Goal: Task Accomplishment & Management: Use online tool/utility

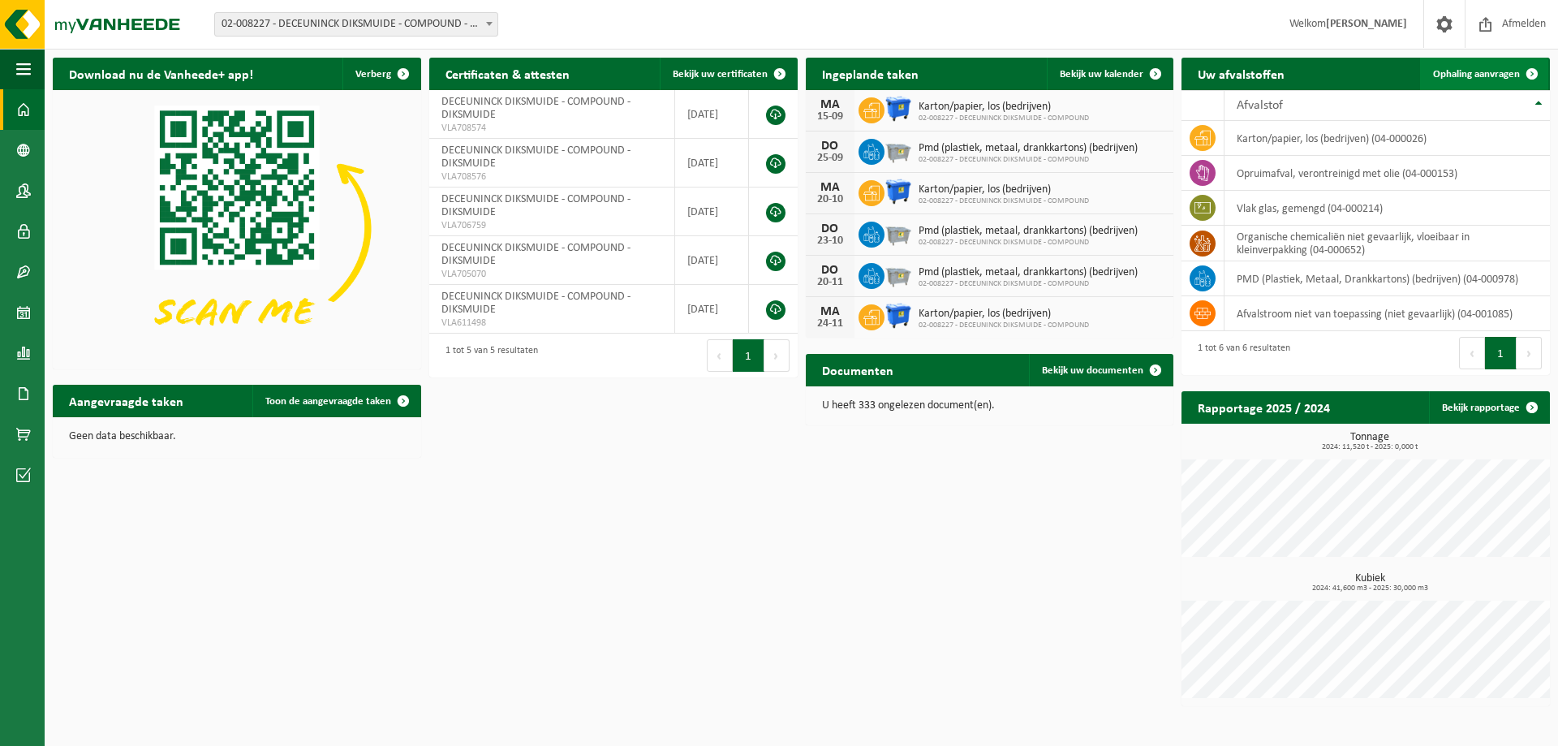
click at [1221, 67] on link "Ophaling aanvragen" at bounding box center [1484, 74] width 128 height 32
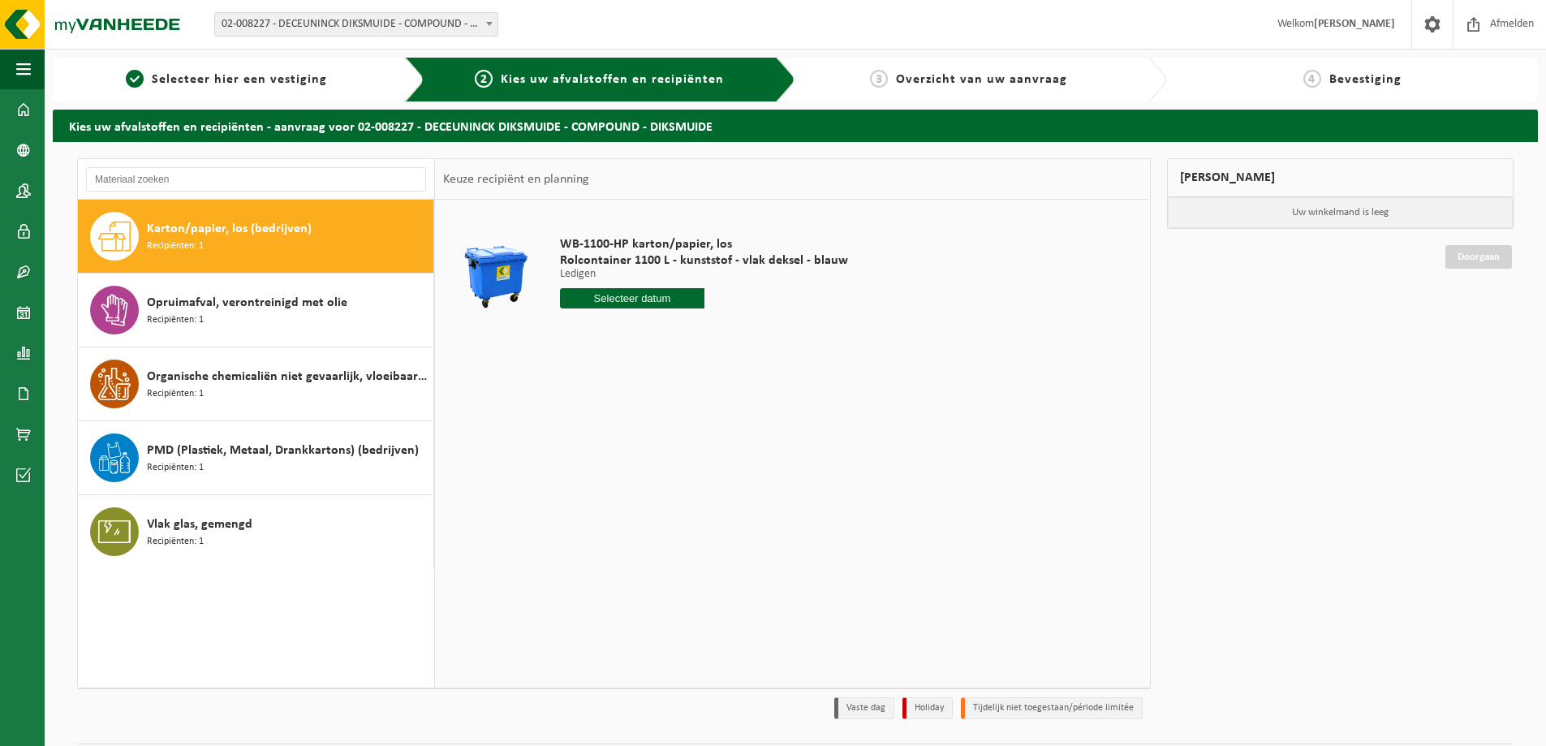
click at [373, 9] on div "Vestiging: 02-008227 - DECEUNINCK DIKSMUIDE - COMPOUND - DIKSMUIDE 02-008228 - …" at bounding box center [773, 25] width 1546 height 50
click at [381, 18] on span "02-008227 - DECEUNINCK DIKSMUIDE - COMPOUND - DIKSMUIDE" at bounding box center [356, 24] width 282 height 23
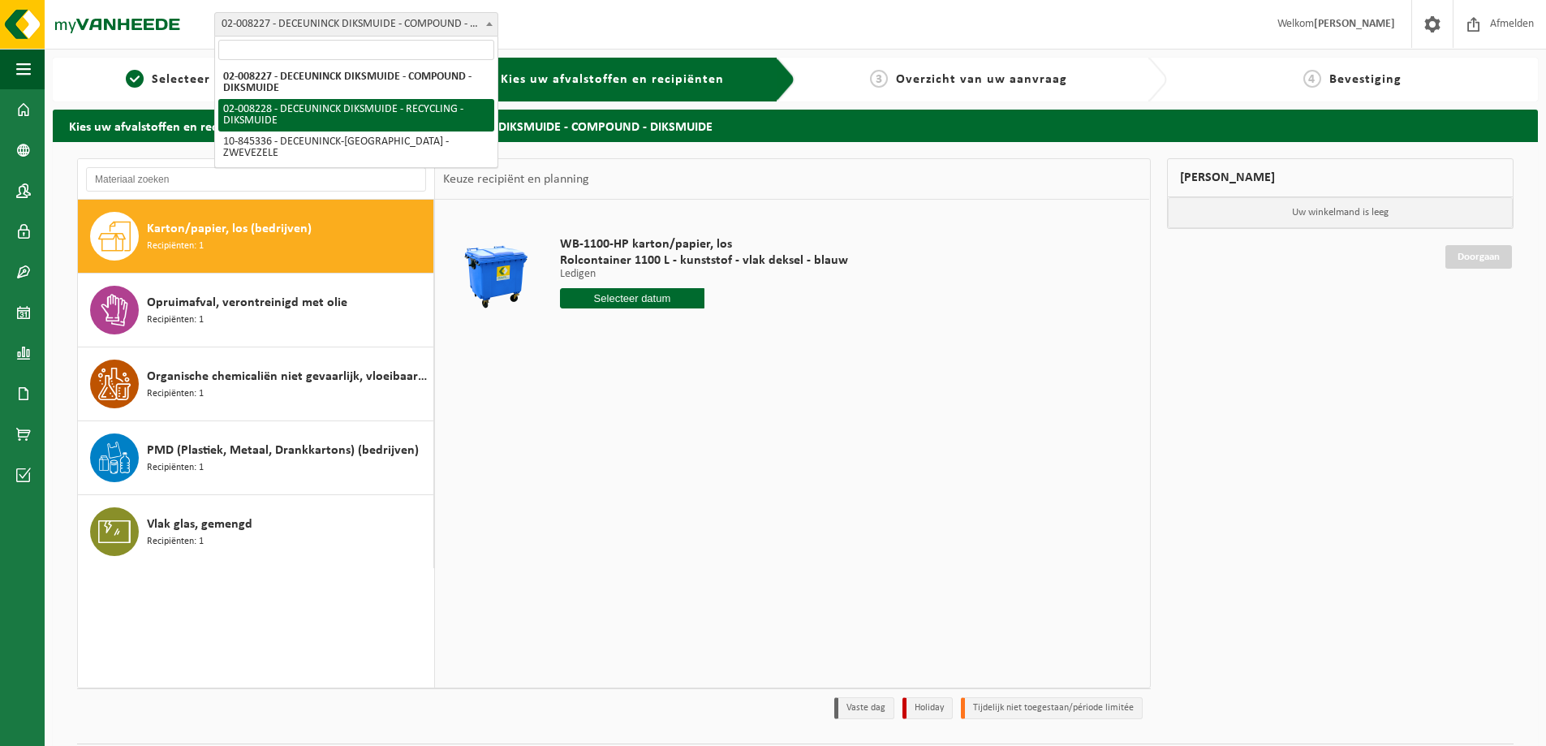
drag, startPoint x: 399, startPoint y: 115, endPoint x: 424, endPoint y: 127, distance: 27.9
select select "1119"
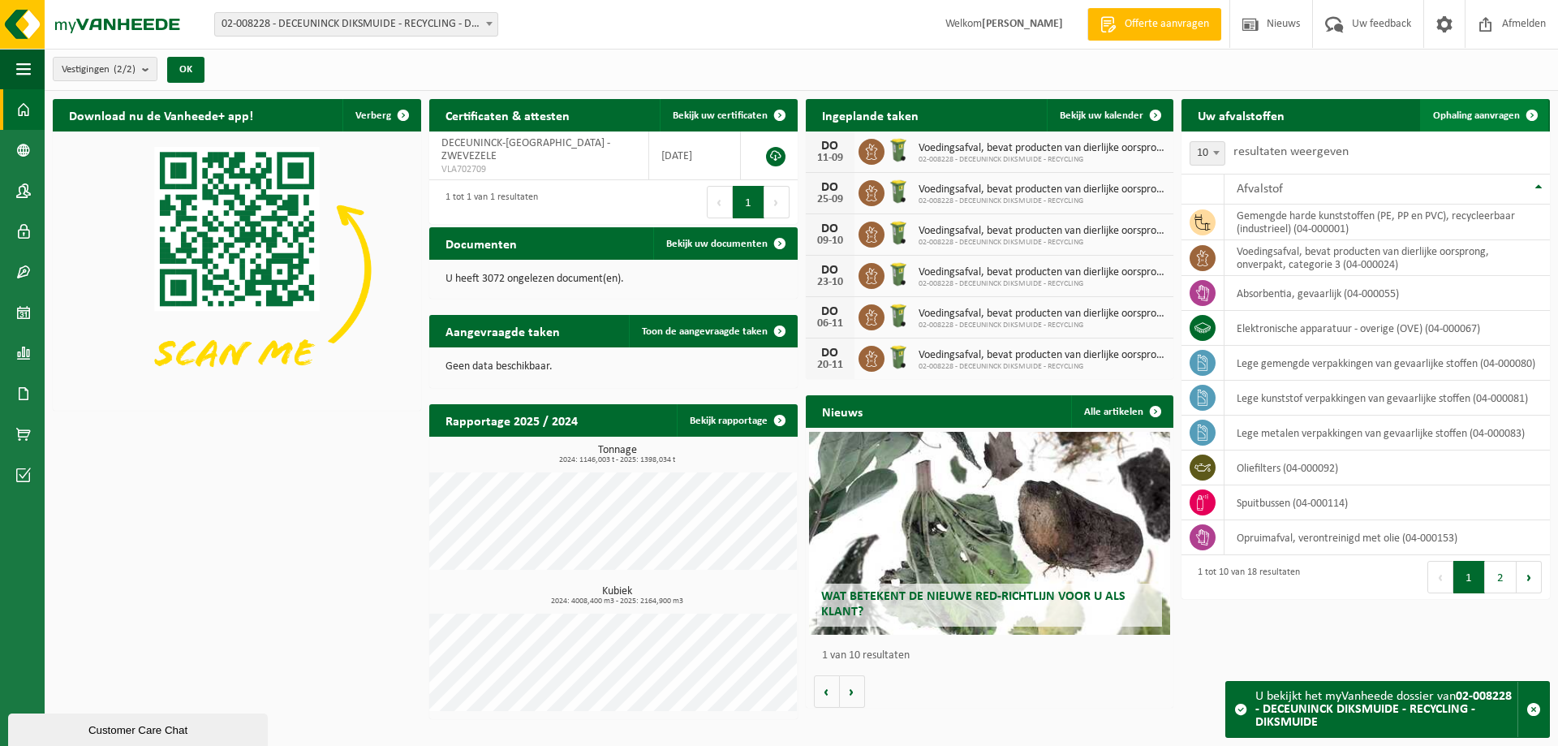
click at [1461, 117] on span "Ophaling aanvragen" at bounding box center [1476, 115] width 87 height 11
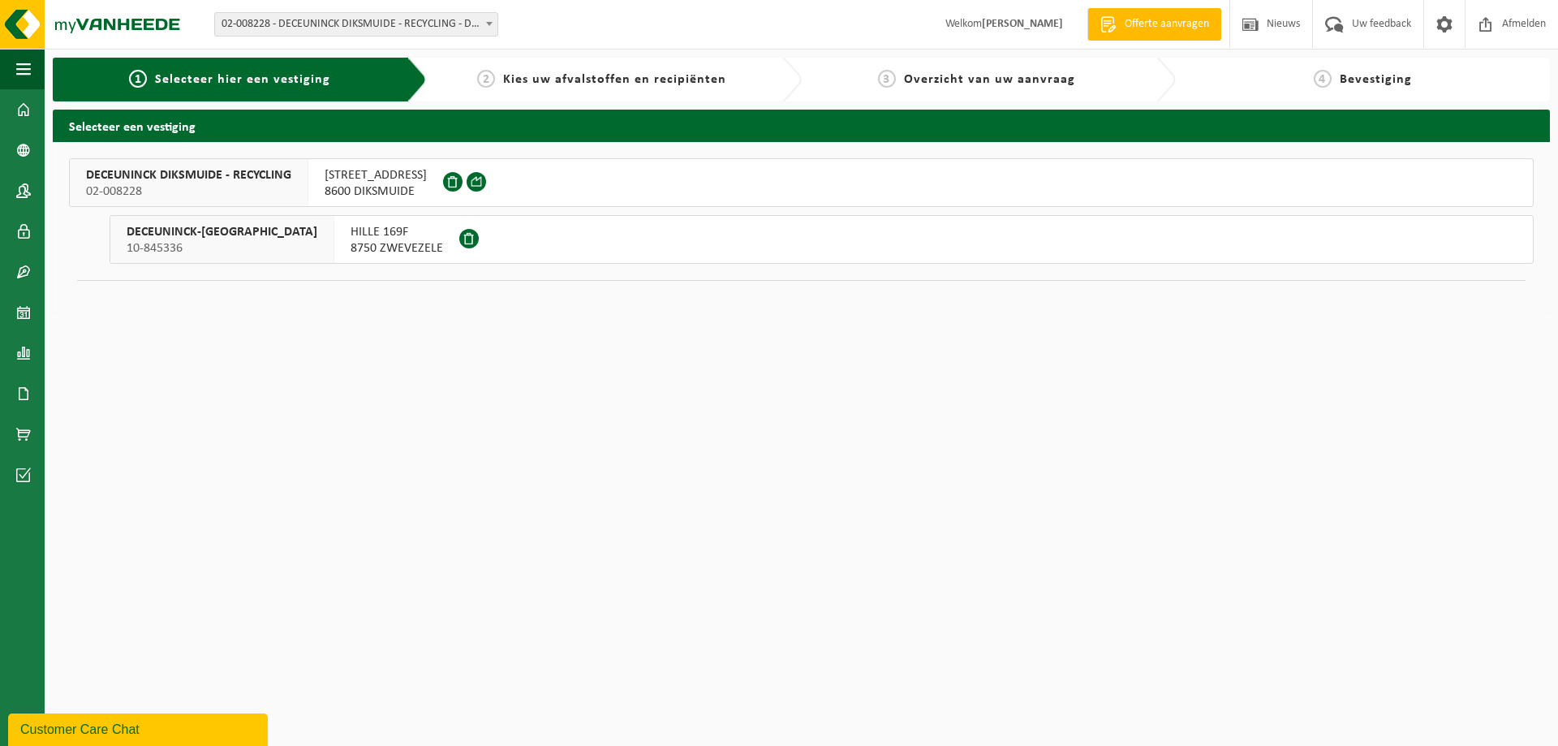
click at [259, 178] on span "DECEUNINCK DIKSMUIDE - RECYCLING" at bounding box center [188, 175] width 205 height 16
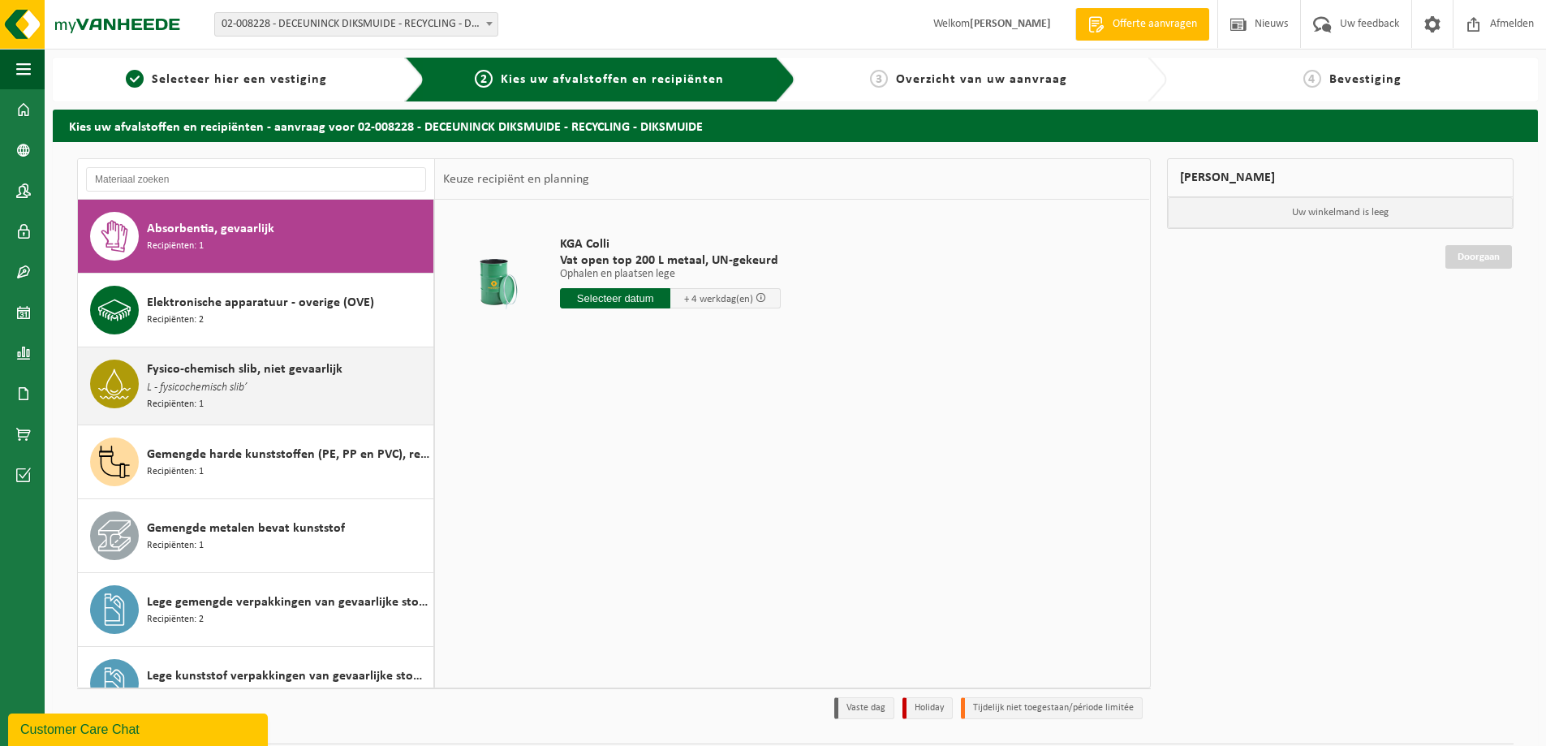
click at [232, 386] on span "L - fysicochemisch slib’" at bounding box center [197, 388] width 100 height 18
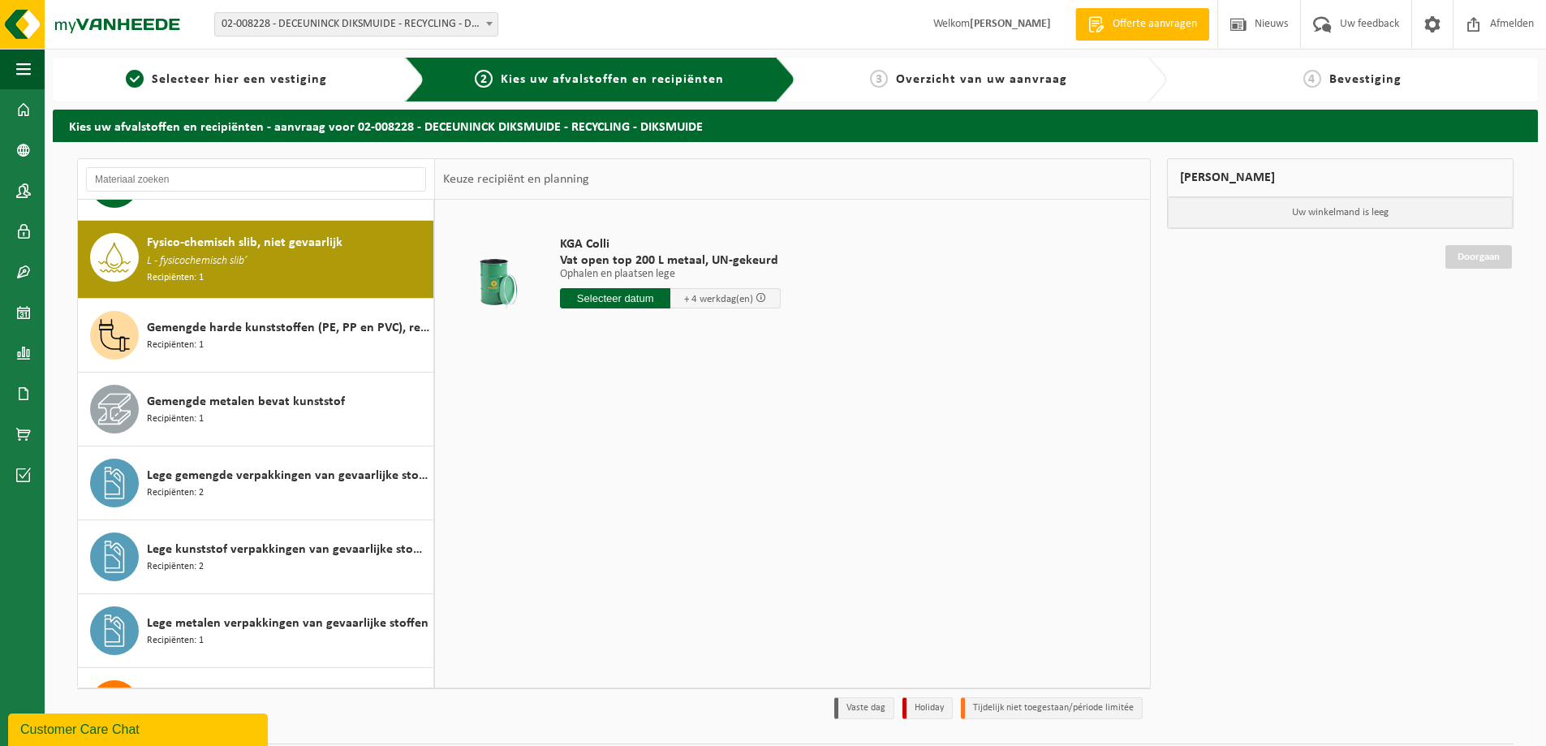
scroll to position [148, 0]
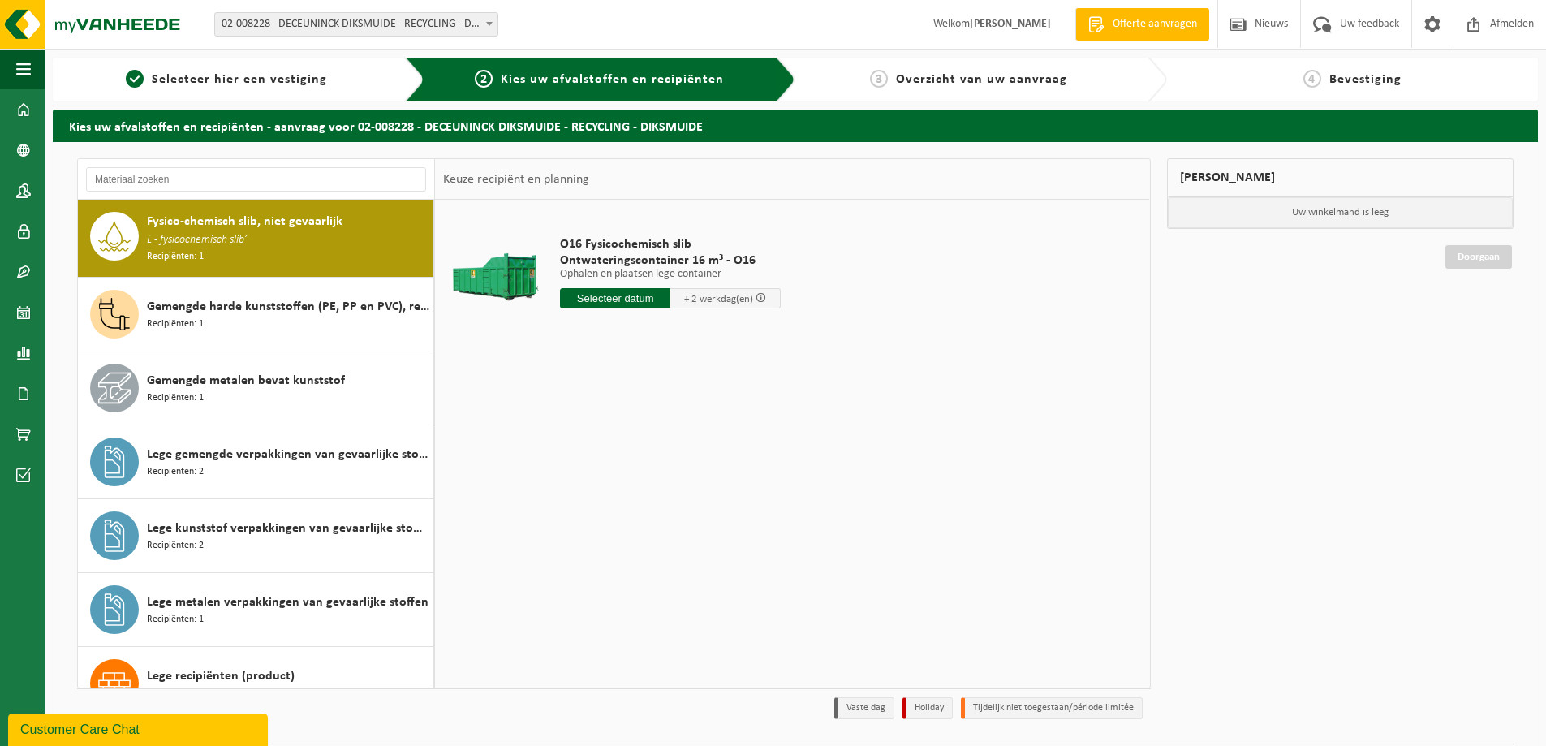
click at [603, 307] on input "text" at bounding box center [615, 298] width 110 height 20
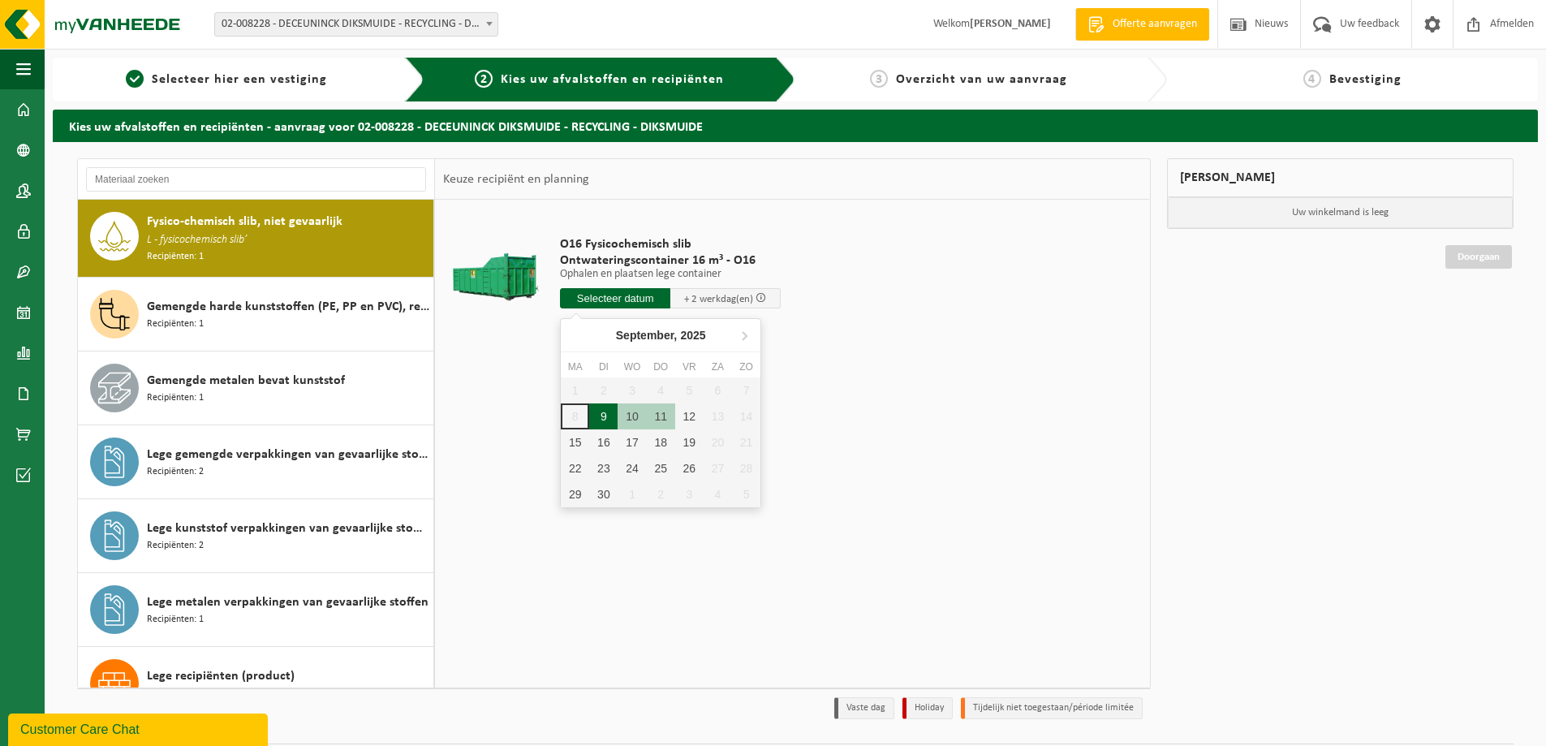
click at [605, 421] on div "9" at bounding box center [603, 416] width 28 height 26
type input "Van 2025-09-09"
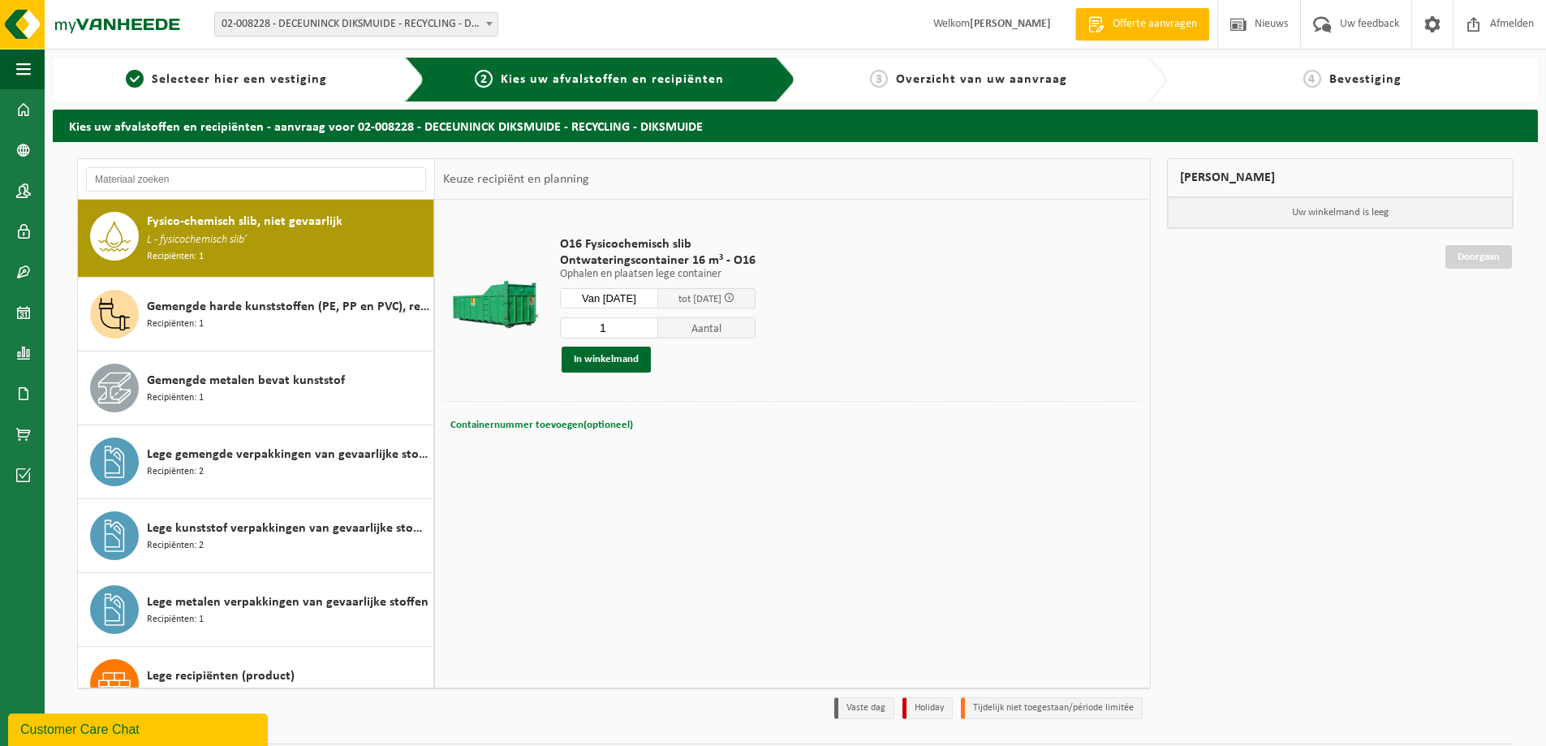
click at [552, 428] on span "Containernummer toevoegen(optioneel)" at bounding box center [541, 425] width 183 height 11
type input "O16-099"
click at [582, 355] on button "In winkelmand" at bounding box center [606, 360] width 89 height 26
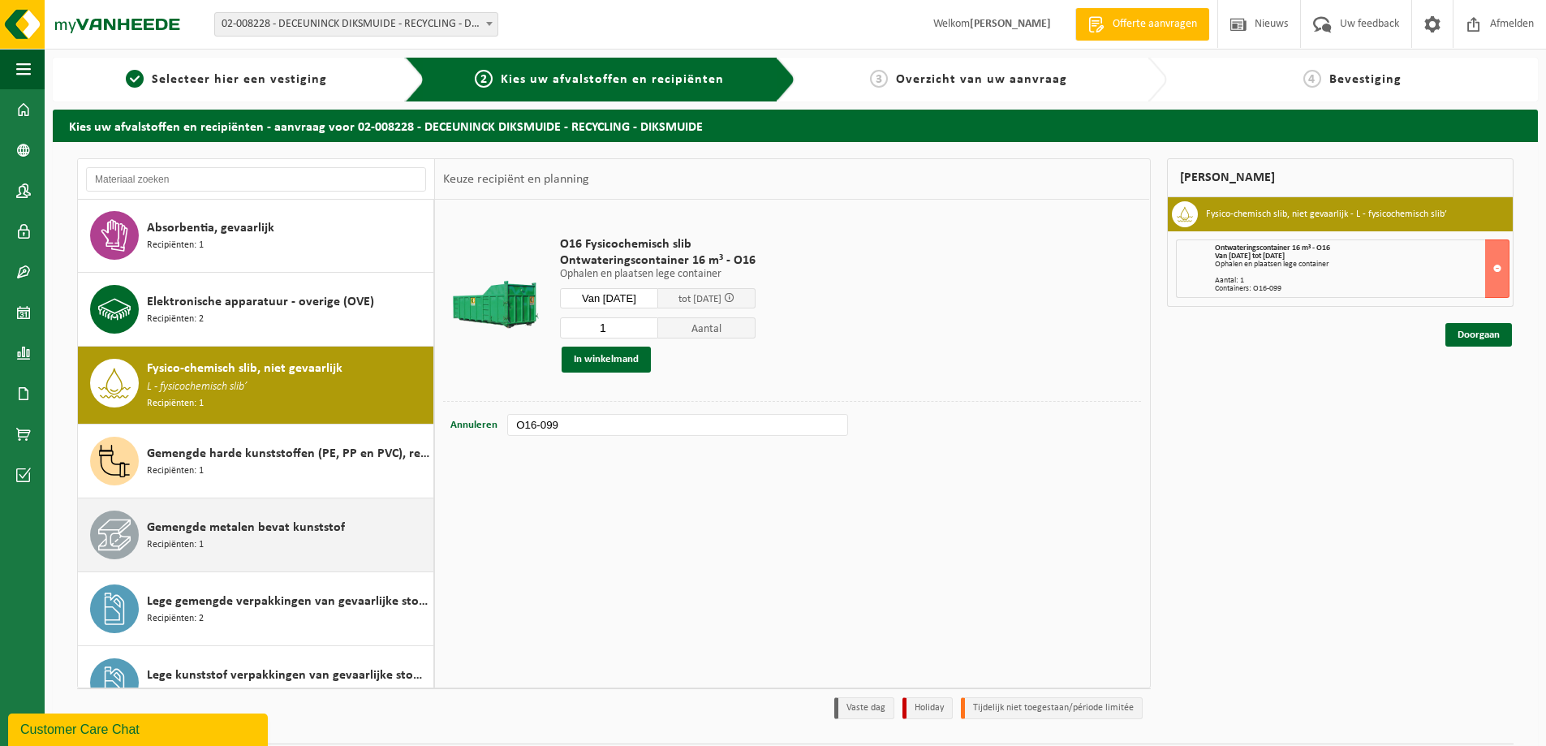
scroll to position [0, 0]
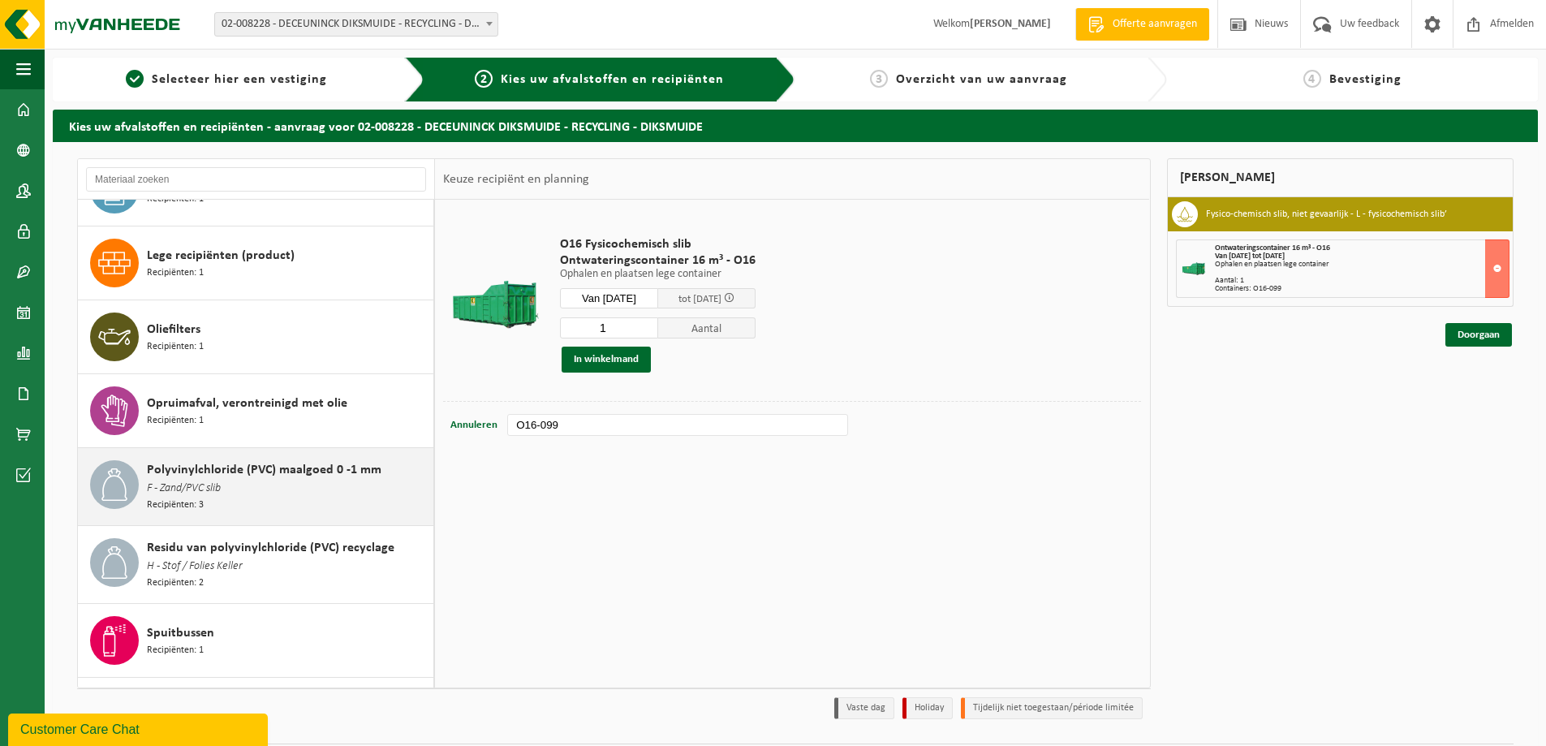
click at [247, 470] on span "Polyvinylchloride (PVC) maalgoed 0 -1 mm" at bounding box center [264, 469] width 235 height 19
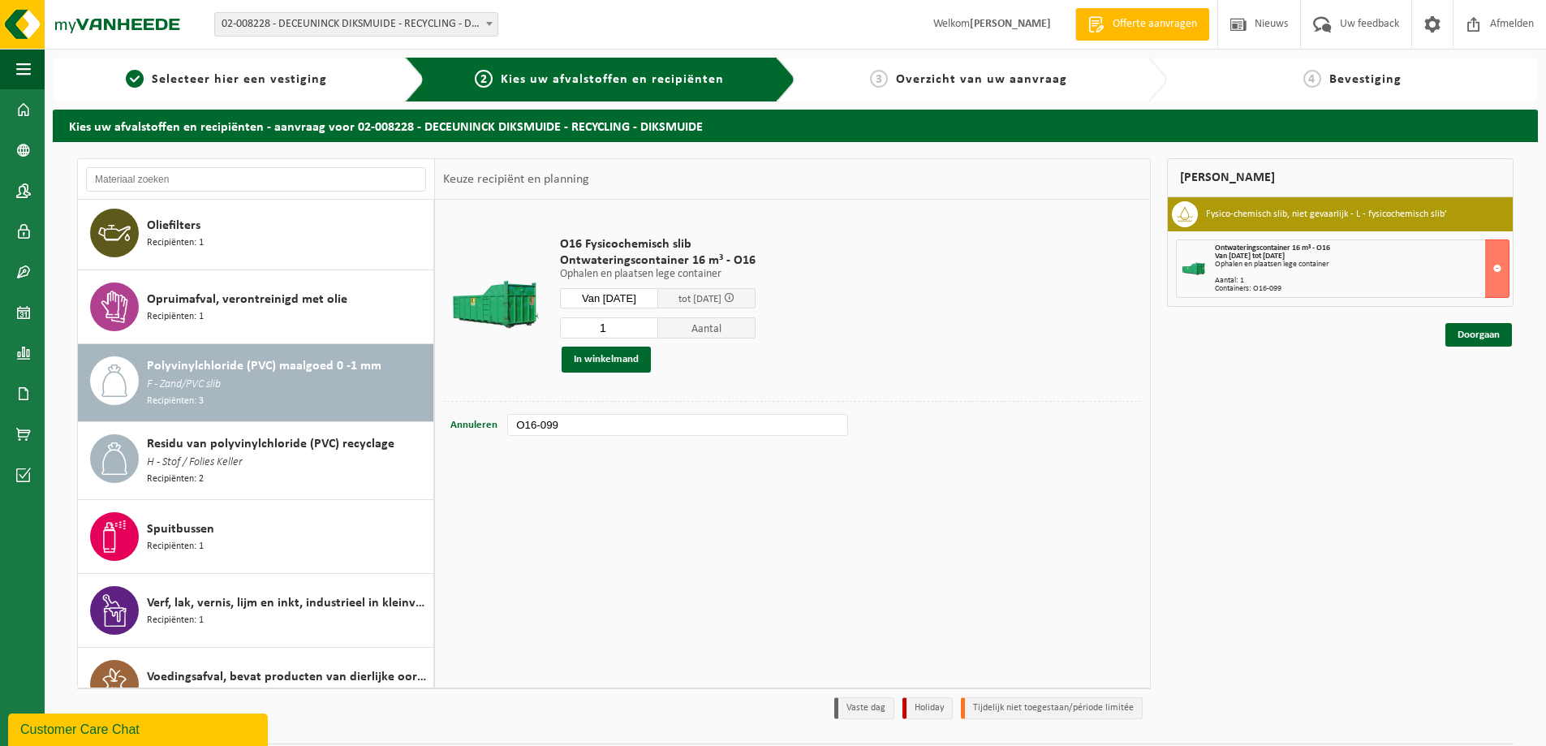
scroll to position [698, 0]
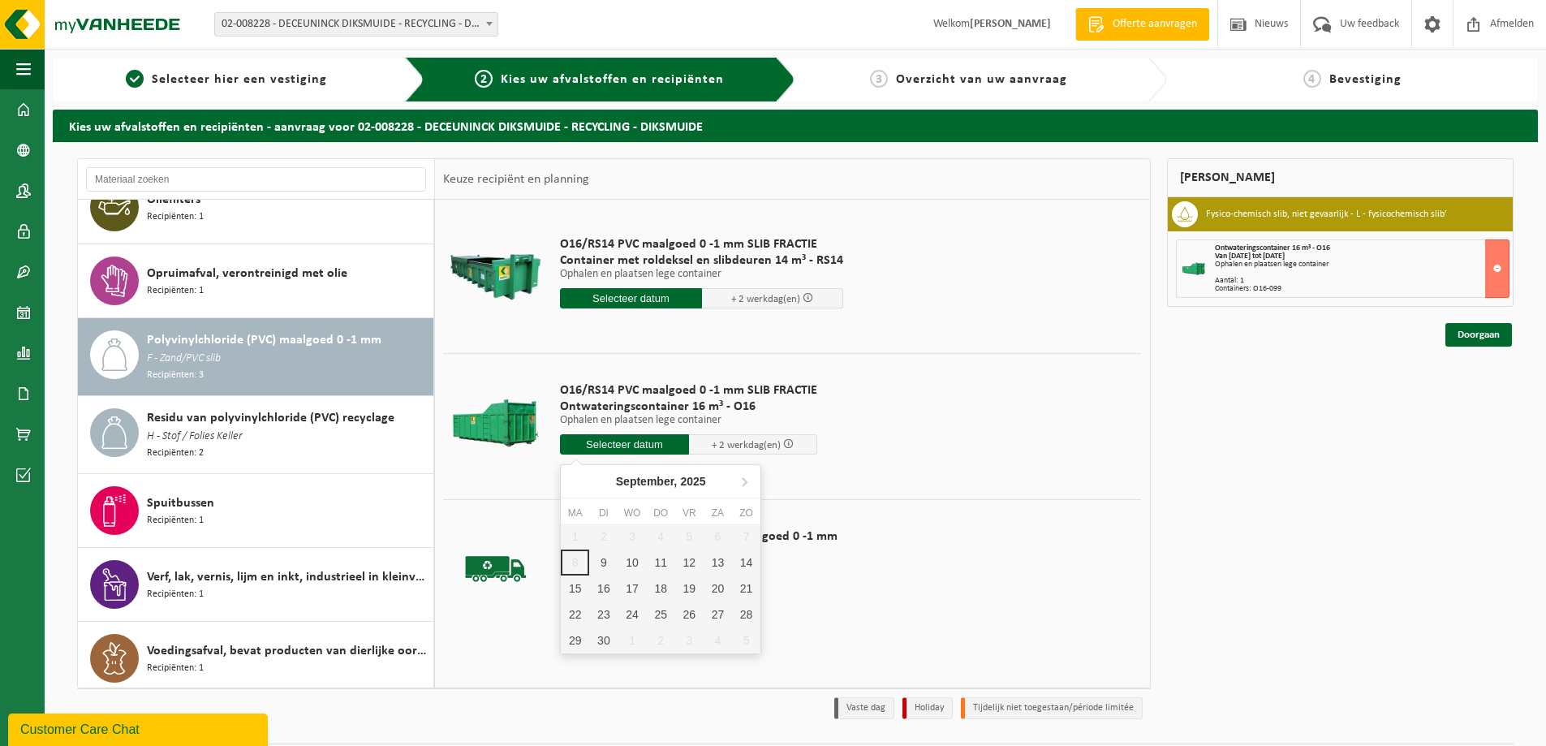
click at [641, 444] on input "text" at bounding box center [624, 444] width 129 height 20
click at [603, 562] on div "9" at bounding box center [603, 562] width 28 height 26
type input "Van 2025-09-09"
type input "2025-09-09"
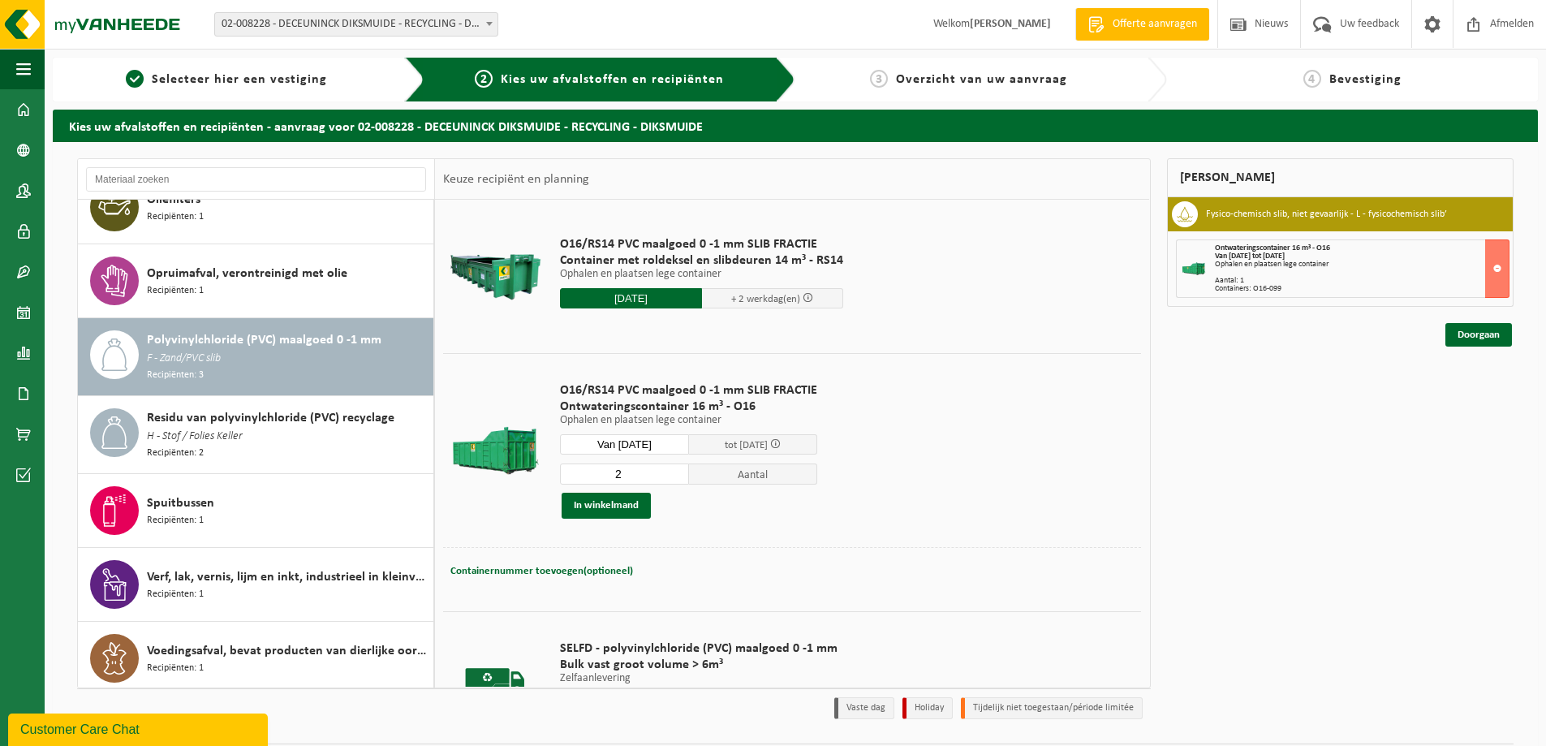
type input "2"
click at [671, 471] on input "2" at bounding box center [624, 473] width 129 height 21
click at [581, 570] on span "Containernummer toevoegen(optioneel)" at bounding box center [541, 571] width 183 height 11
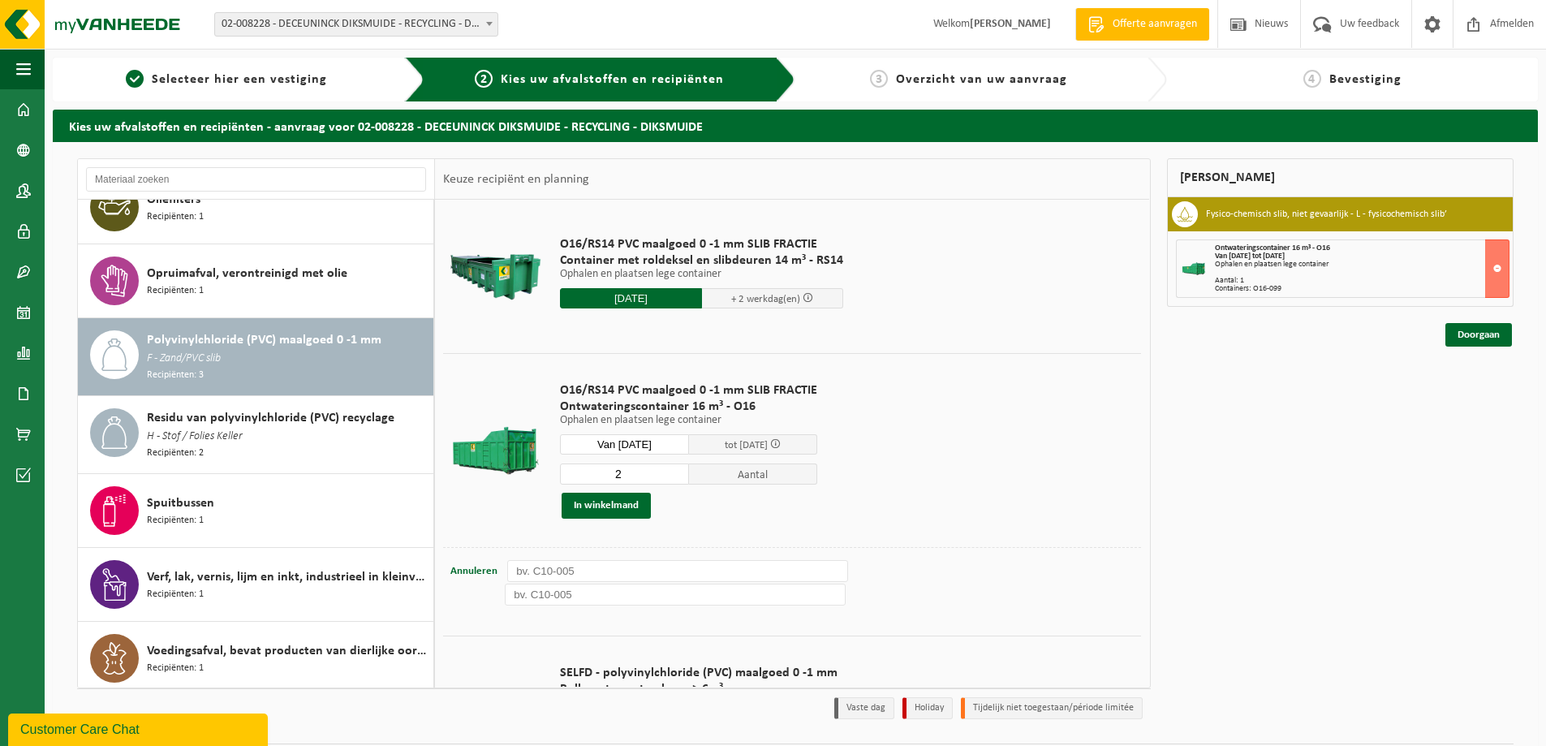
drag, startPoint x: 602, startPoint y: 553, endPoint x: 603, endPoint y: 564, distance: 11.4
click at [602, 561] on div "Containernummer toevoegen(optioneel) Annuleren Containernummer toevoegen(option…" at bounding box center [792, 583] width 698 height 72
click at [605, 567] on input "text" at bounding box center [677, 571] width 341 height 22
type input "O16-084"
click at [554, 597] on input "text" at bounding box center [675, 595] width 341 height 22
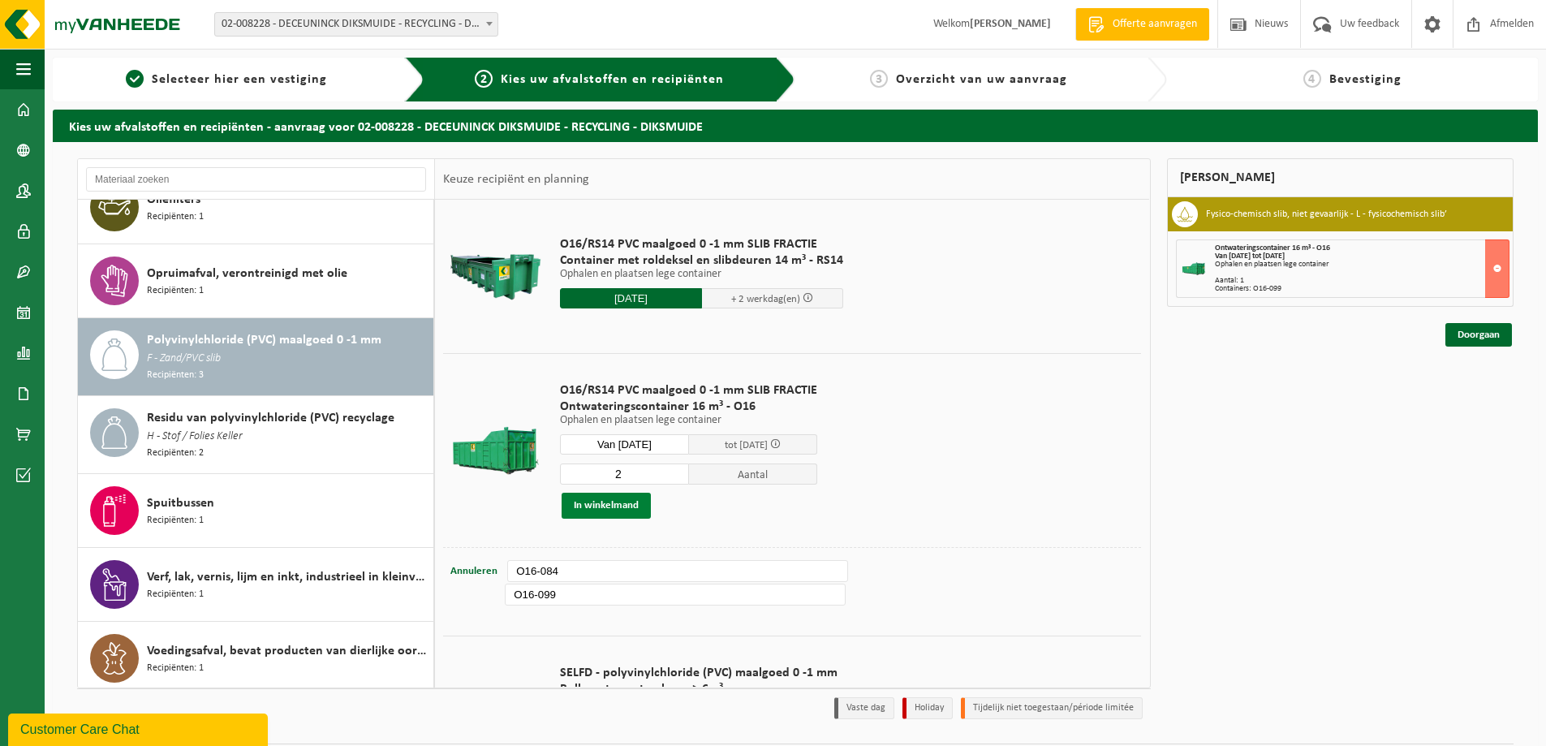
type input "O16-099"
click at [632, 509] on button "In winkelmand" at bounding box center [606, 506] width 89 height 26
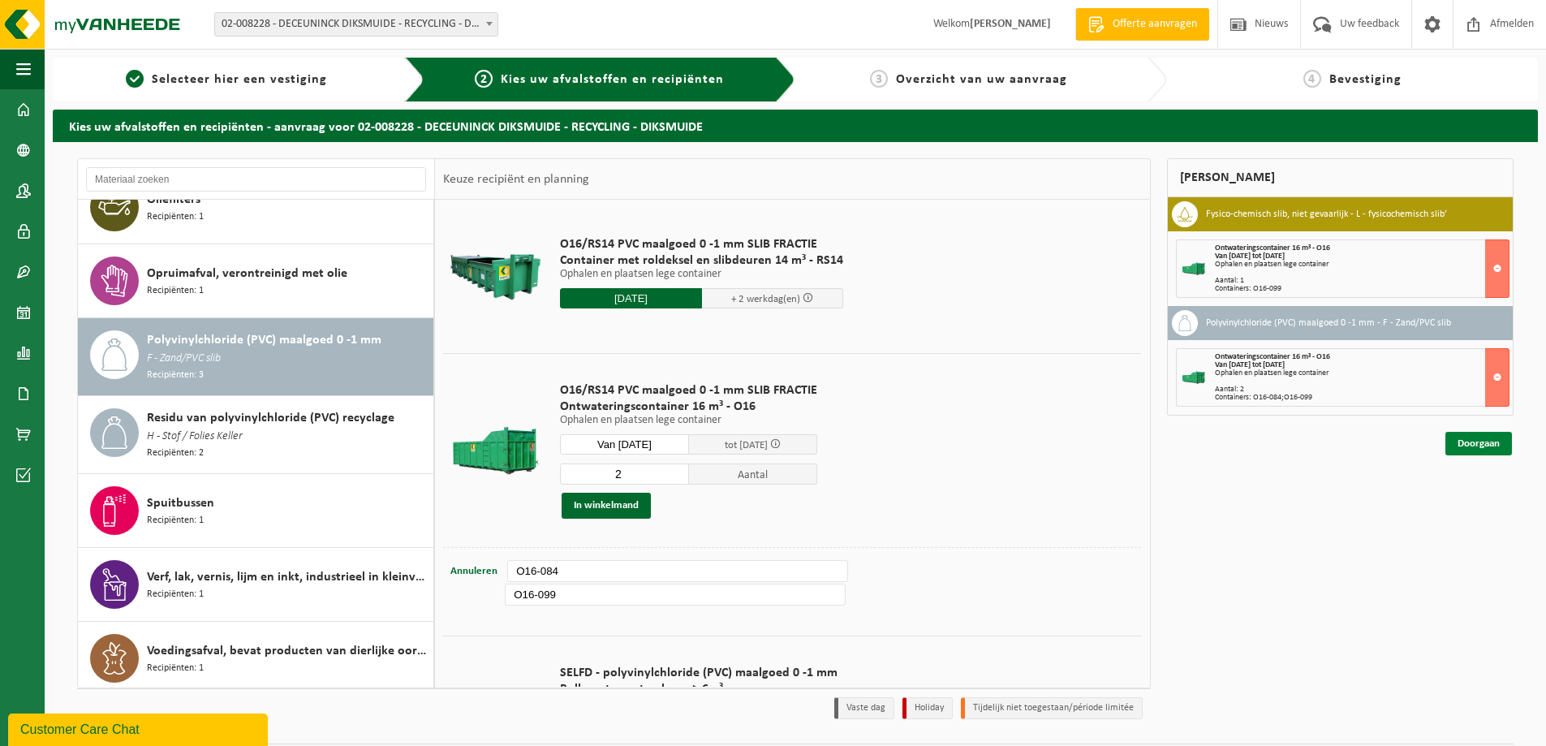
click at [1462, 447] on link "Doorgaan" at bounding box center [1478, 444] width 67 height 24
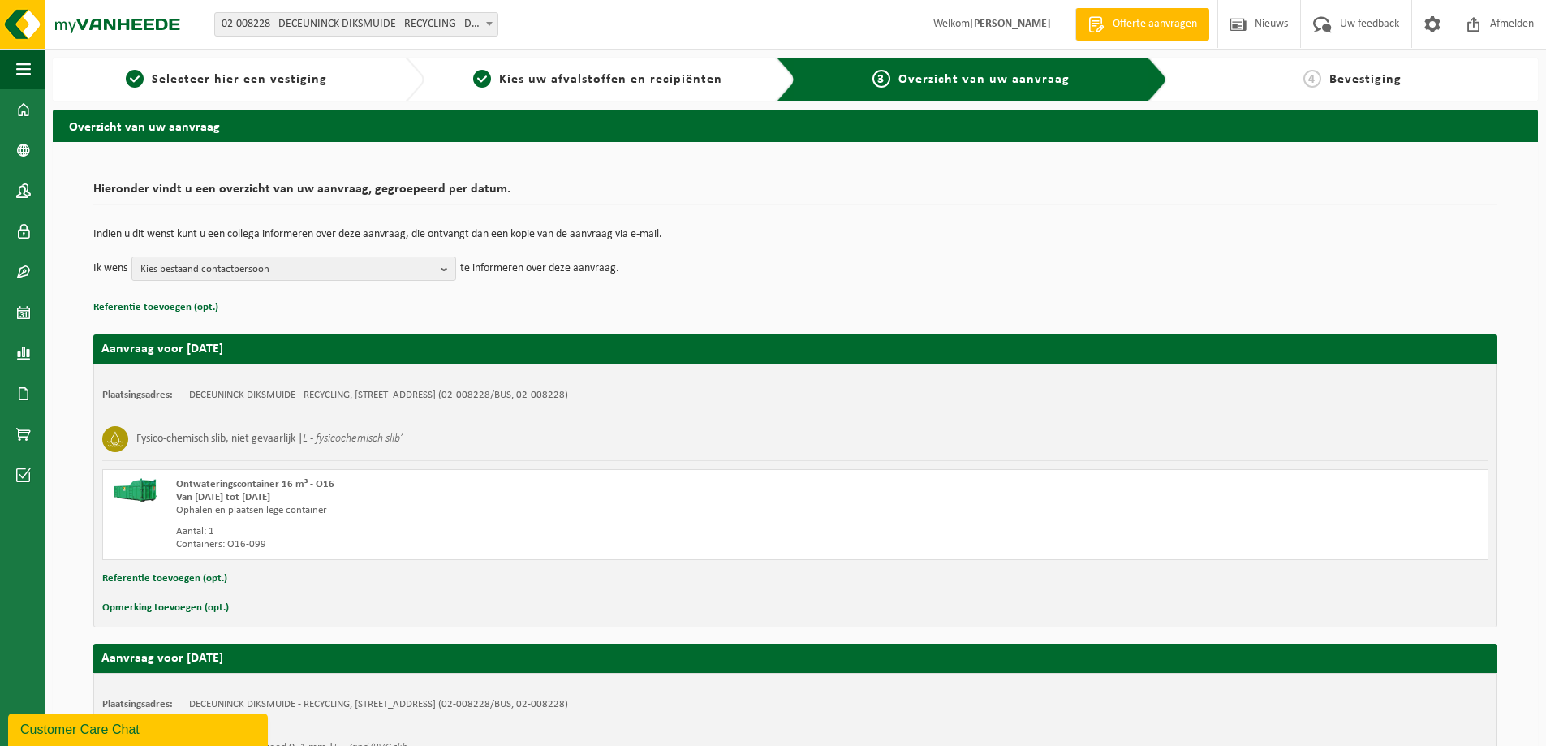
drag, startPoint x: 1488, startPoint y: 650, endPoint x: 1492, endPoint y: 658, distance: 8.7
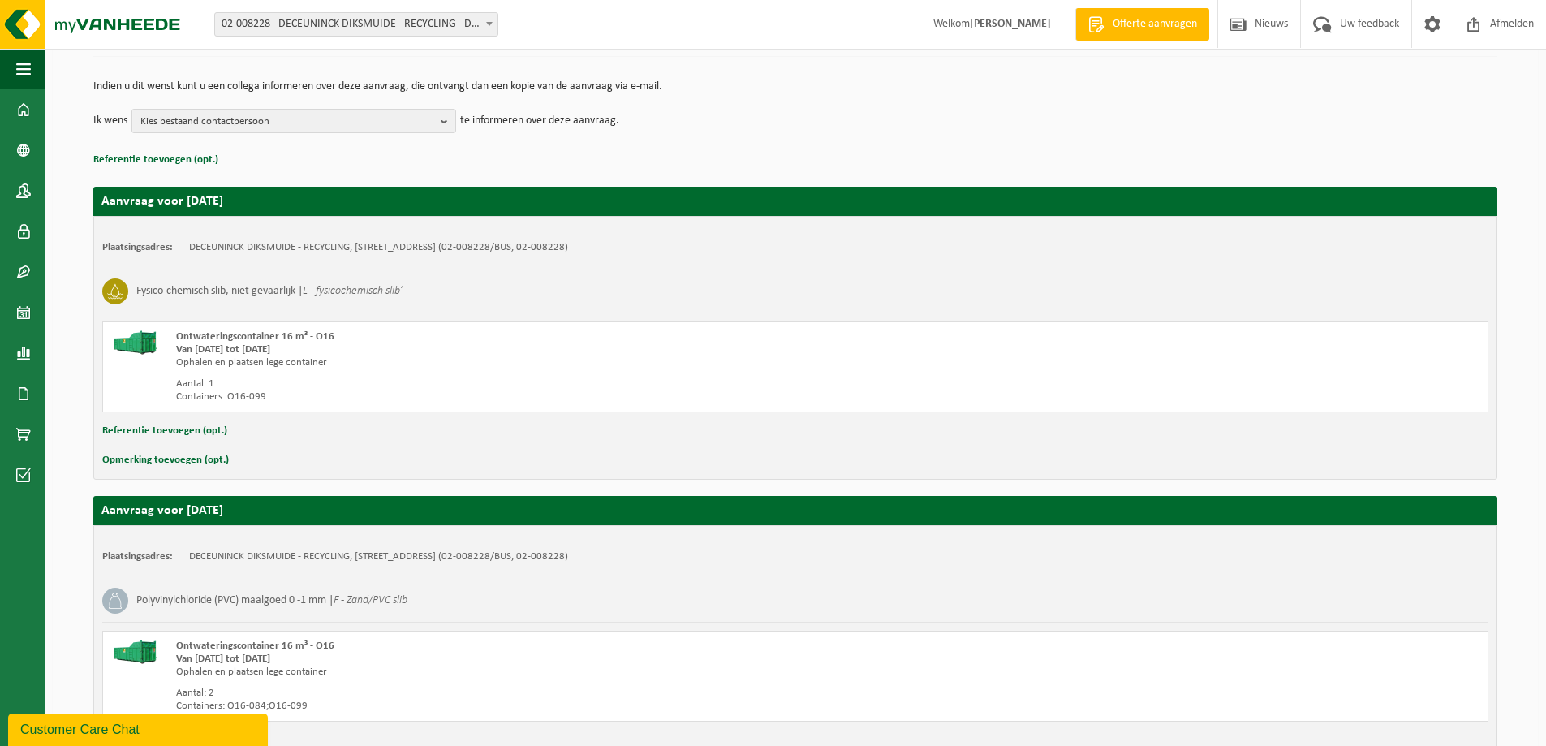
scroll to position [273, 0]
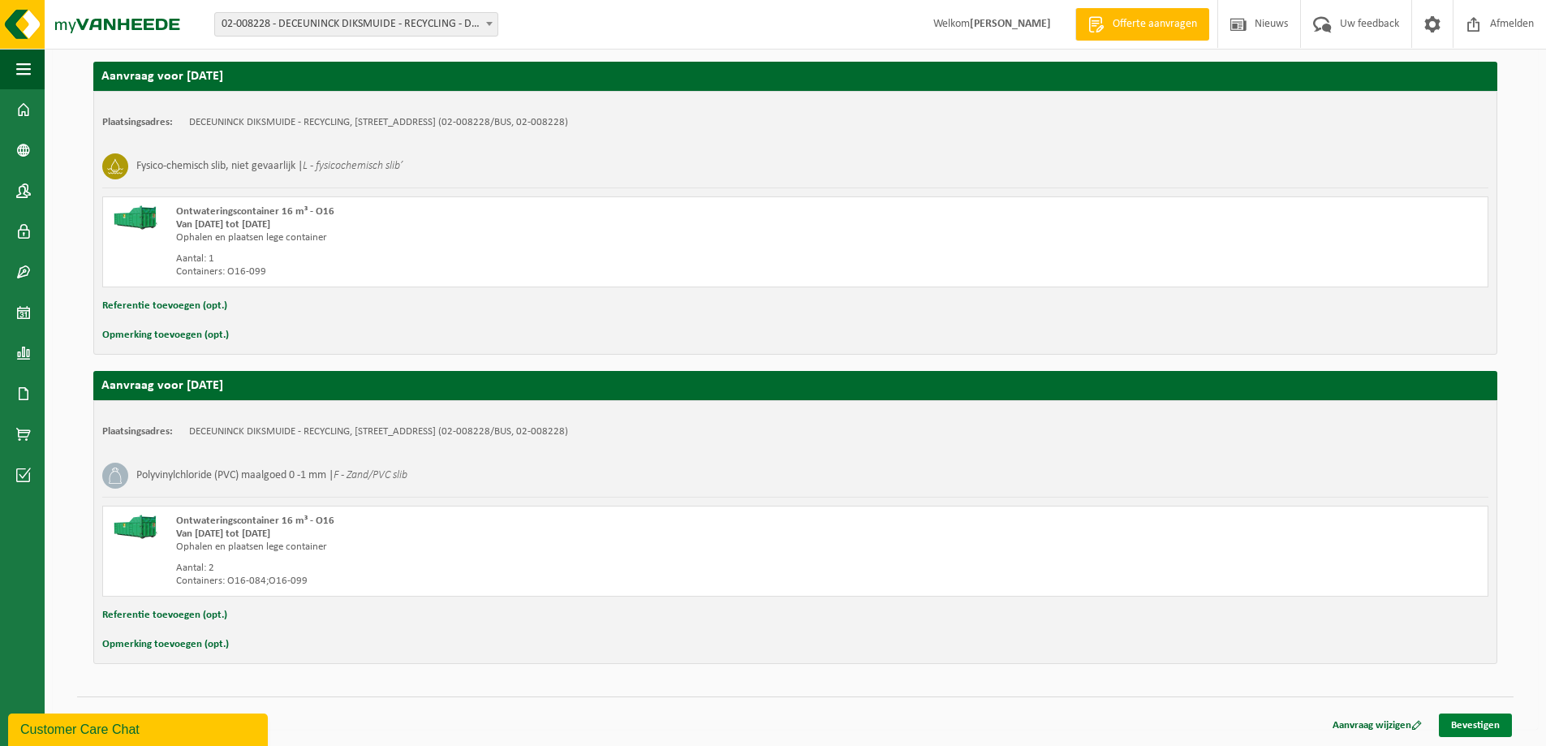
drag, startPoint x: 1492, startPoint y: 658, endPoint x: 1494, endPoint y: 721, distance: 63.3
click at [1494, 721] on link "Bevestigen" at bounding box center [1475, 725] width 73 height 24
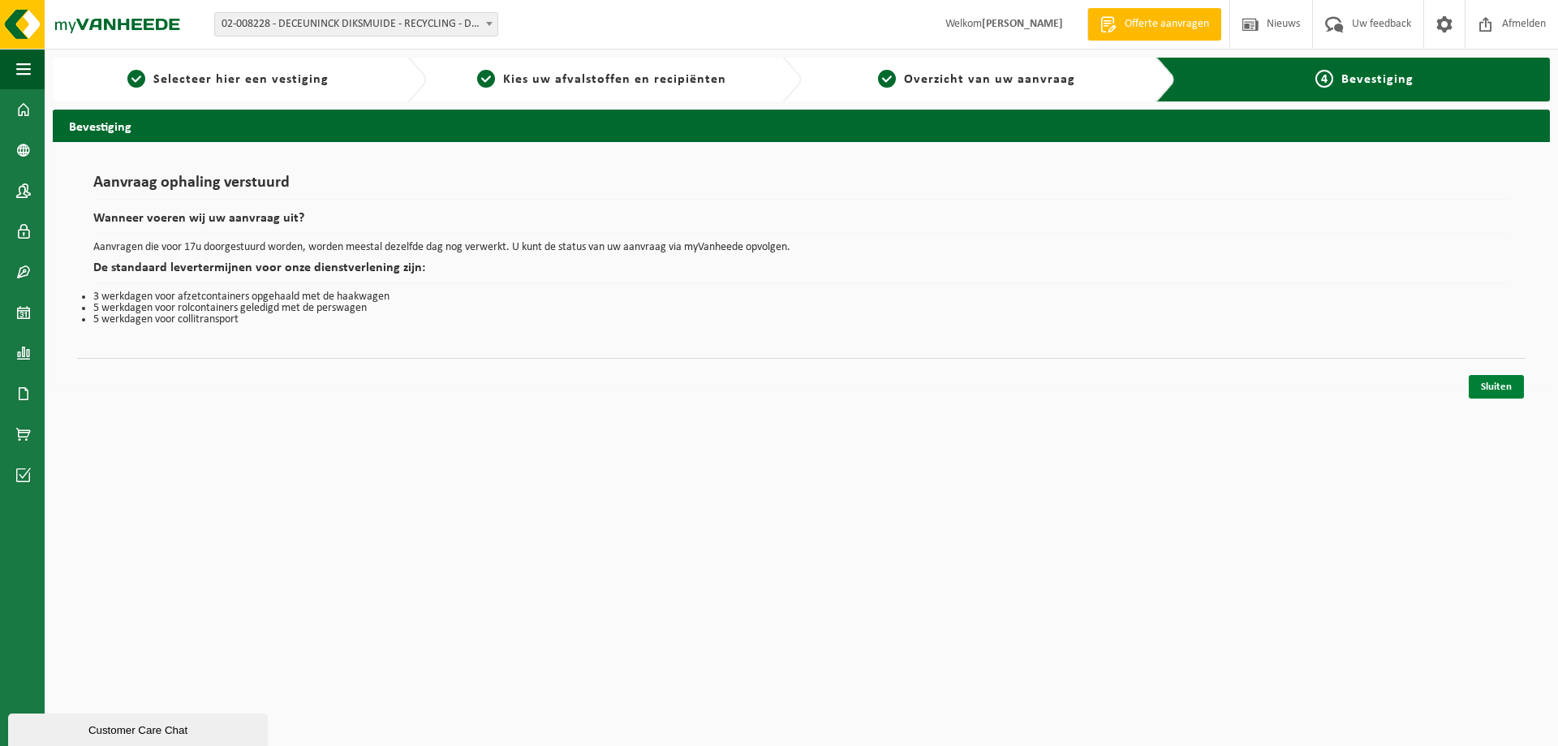
click at [1495, 377] on link "Sluiten" at bounding box center [1496, 387] width 55 height 24
